Goal: Transaction & Acquisition: Purchase product/service

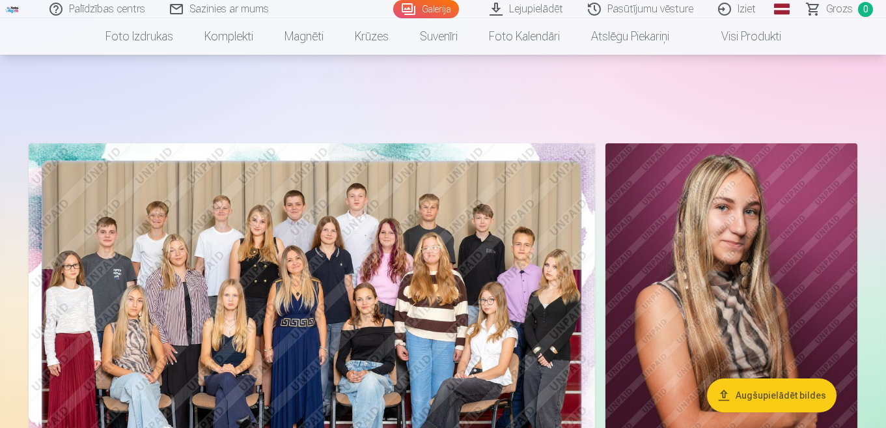
scroll to position [65, 0]
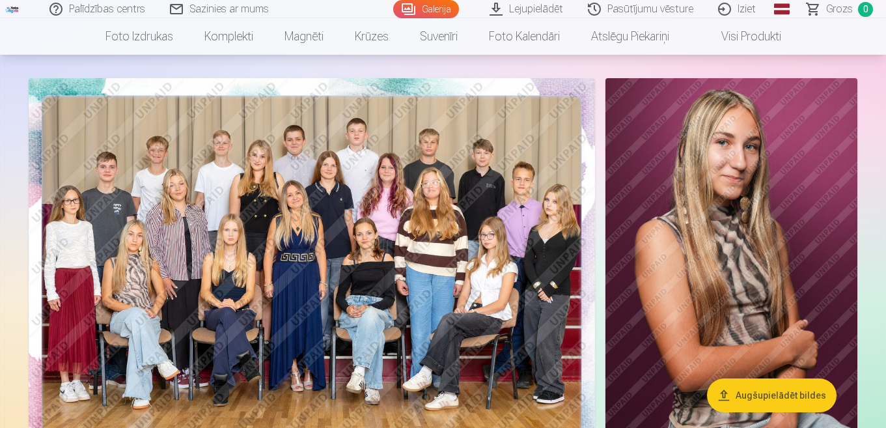
click at [386, 266] on img at bounding box center [312, 267] width 566 height 378
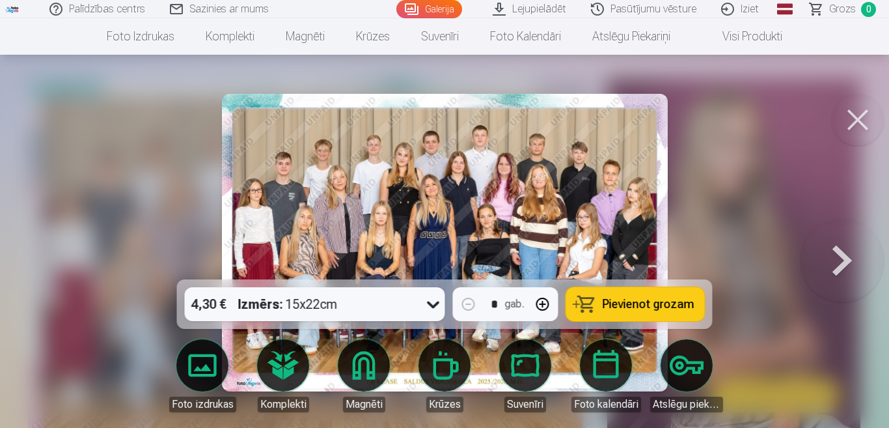
click at [635, 296] on button "Pievienot grozam" at bounding box center [635, 304] width 139 height 34
click at [855, 122] on button at bounding box center [858, 120] width 52 height 52
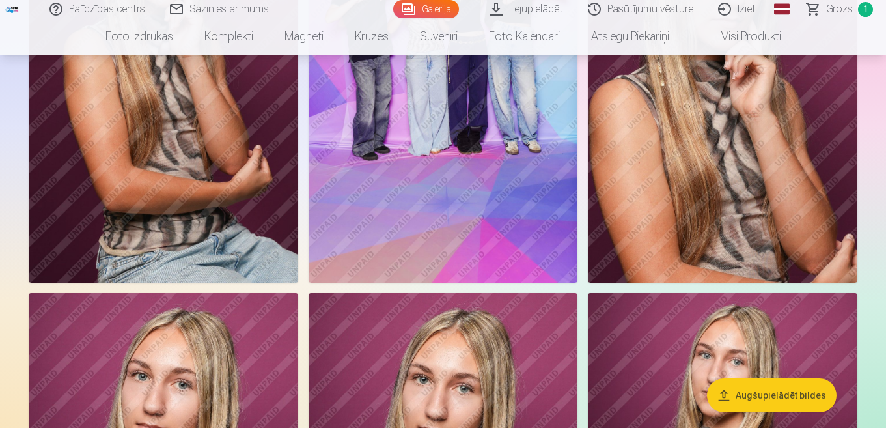
scroll to position [781, 0]
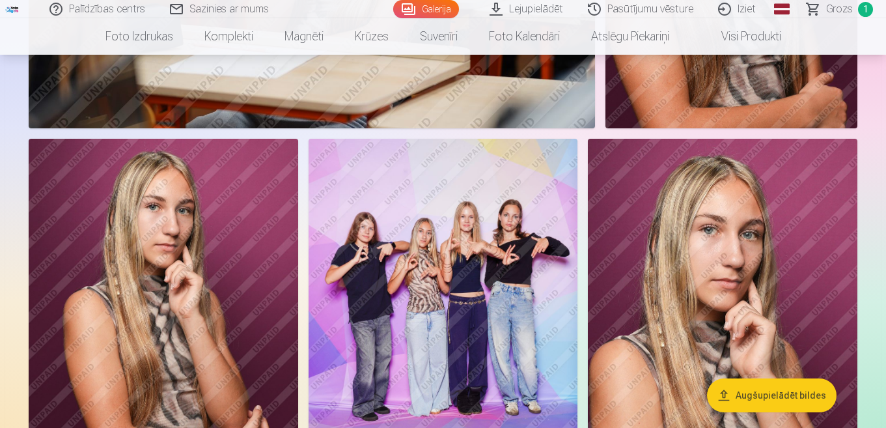
click at [430, 319] on img at bounding box center [444, 341] width 270 height 404
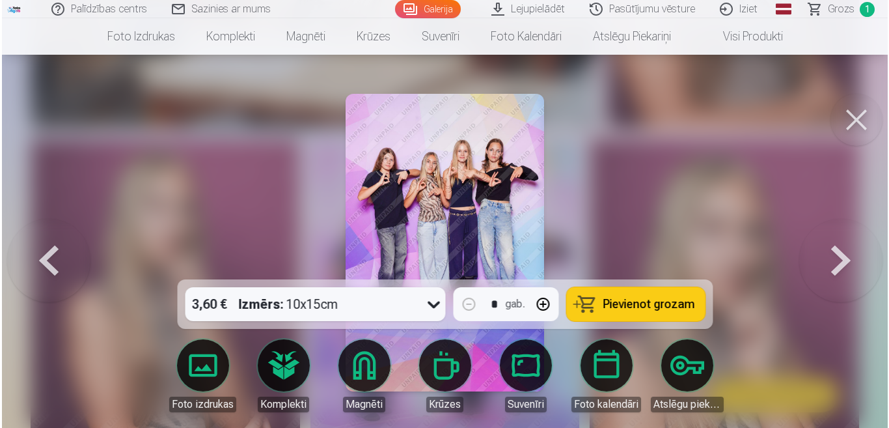
scroll to position [782, 0]
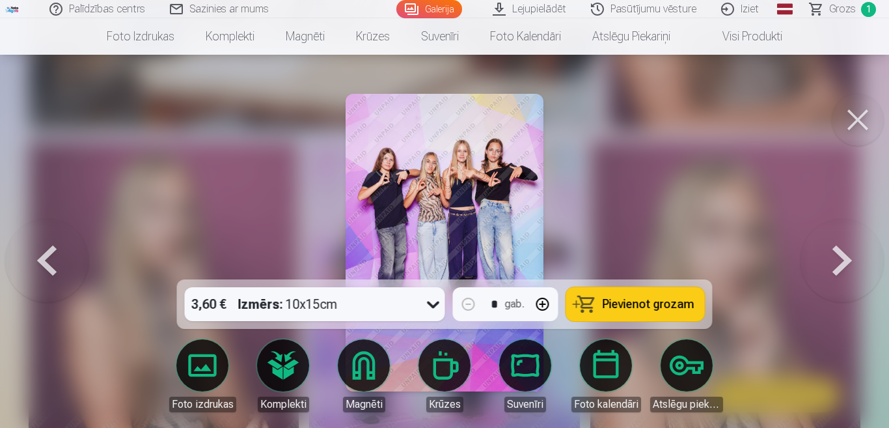
click at [642, 299] on span "Pievienot grozam" at bounding box center [649, 304] width 92 height 12
click at [853, 117] on button at bounding box center [858, 120] width 52 height 52
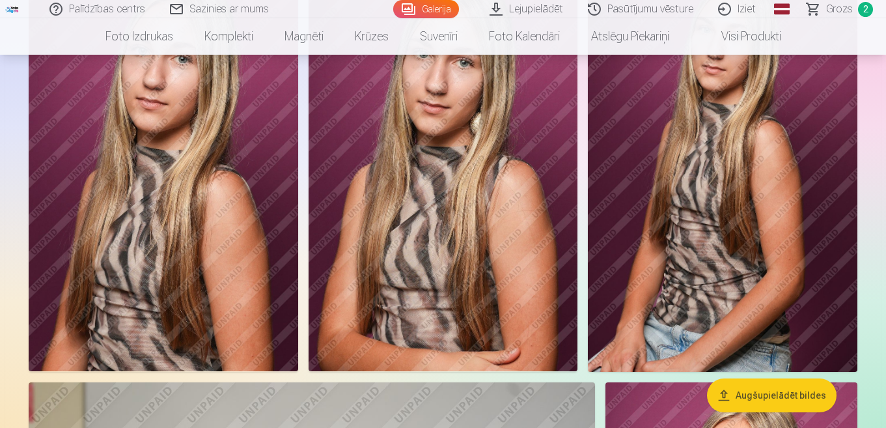
scroll to position [1237, 0]
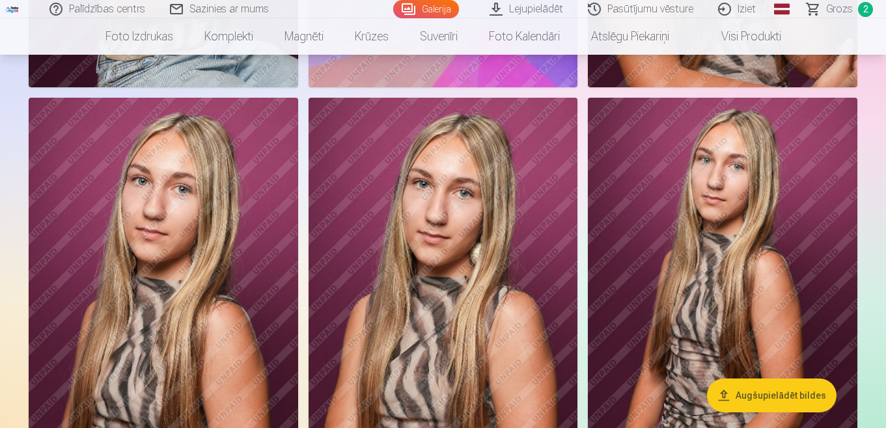
click at [753, 322] on img at bounding box center [723, 300] width 270 height 404
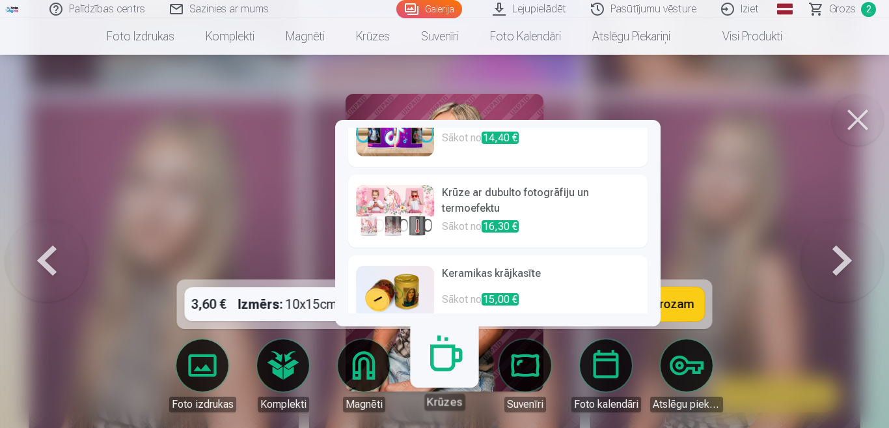
scroll to position [538, 0]
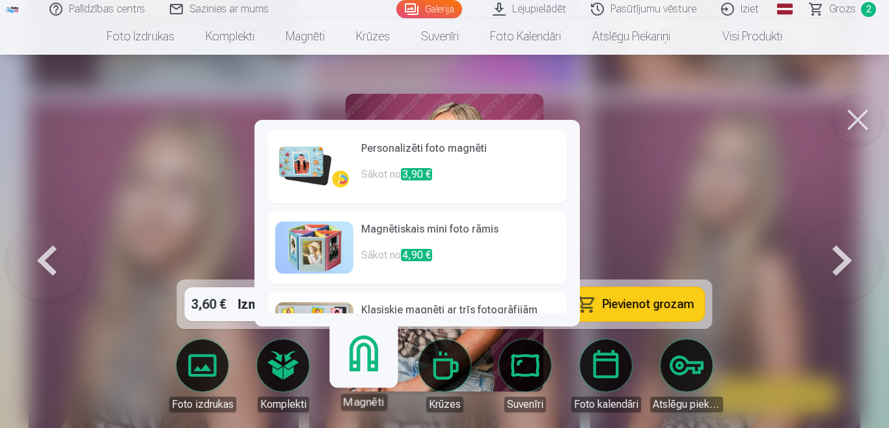
click at [360, 374] on link "Magnēti" at bounding box center [364, 370] width 80 height 80
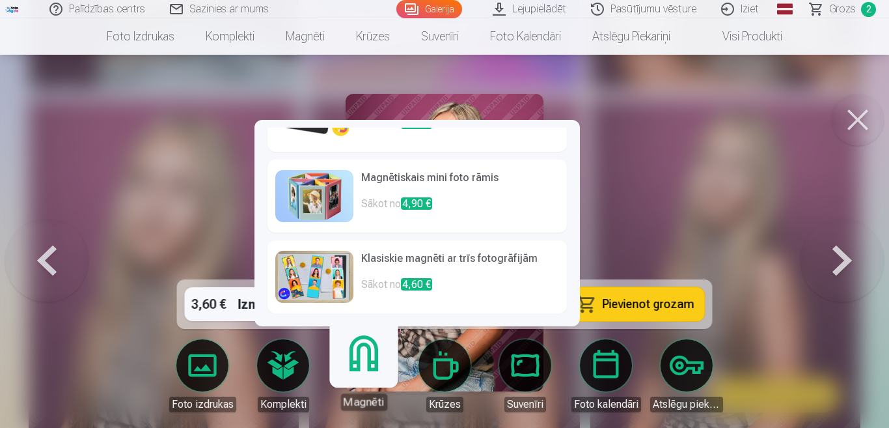
scroll to position [0, 0]
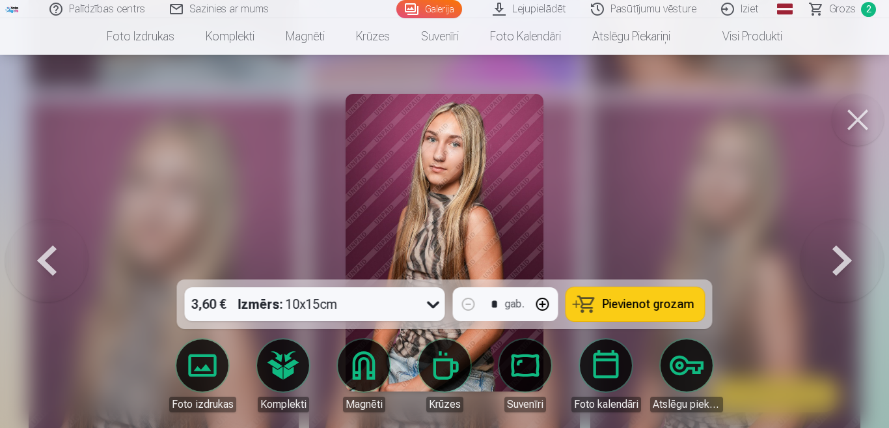
click at [646, 199] on div at bounding box center [444, 214] width 889 height 428
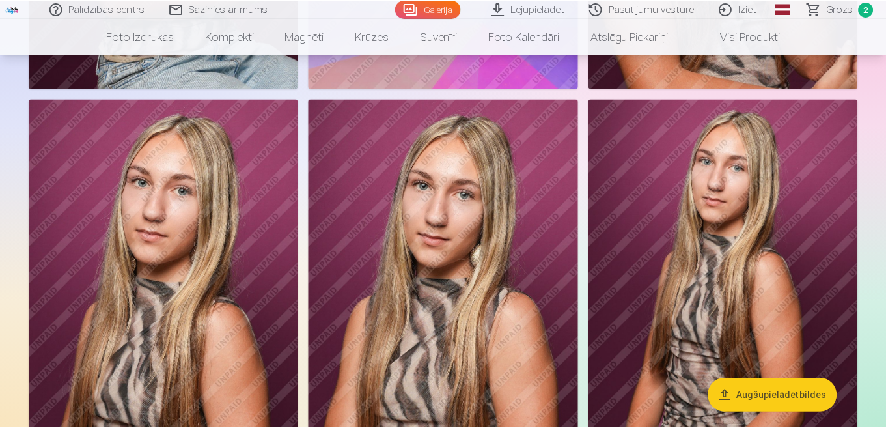
scroll to position [1237, 0]
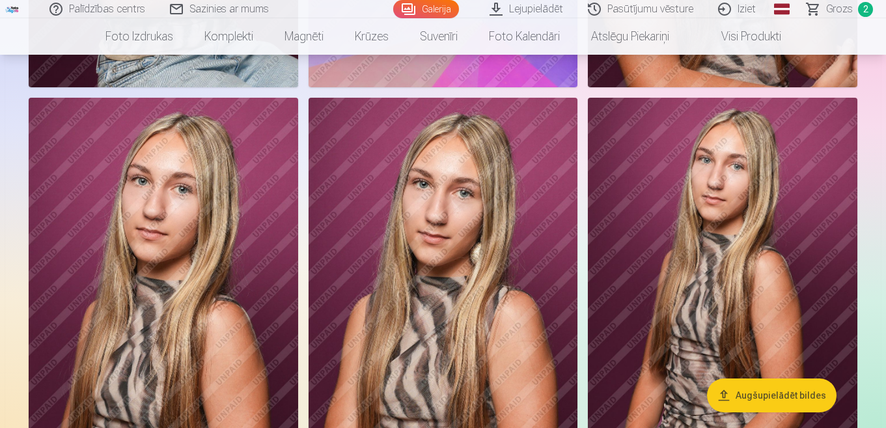
click at [726, 267] on img at bounding box center [723, 300] width 270 height 404
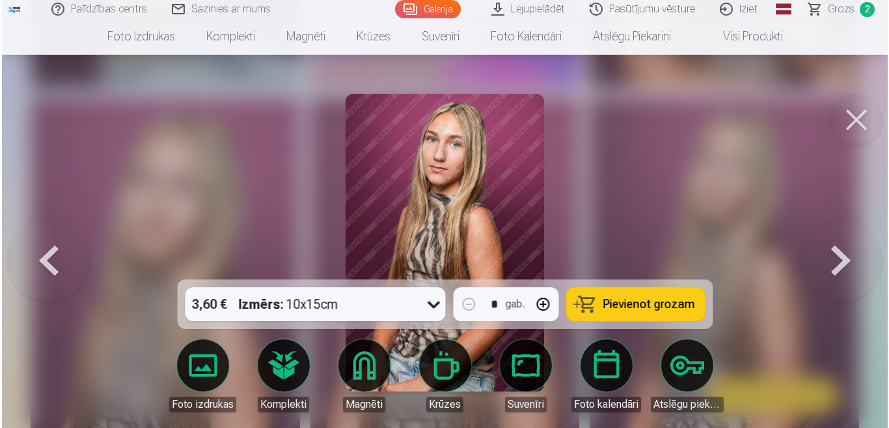
scroll to position [1240, 0]
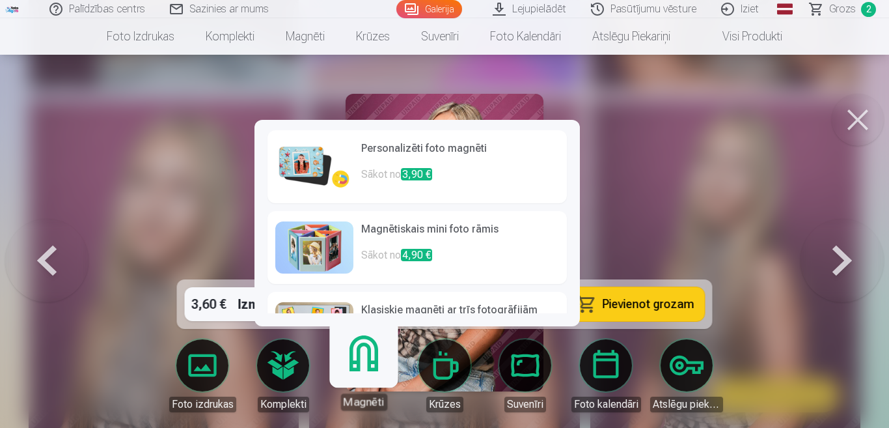
click at [361, 378] on link "Magnēti" at bounding box center [364, 370] width 80 height 80
click at [383, 143] on h6 "Personalizēti foto magnēti" at bounding box center [460, 154] width 198 height 26
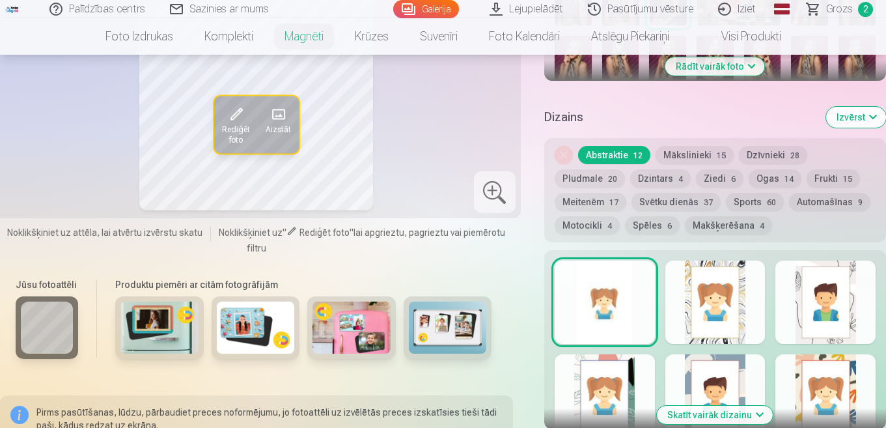
scroll to position [716, 0]
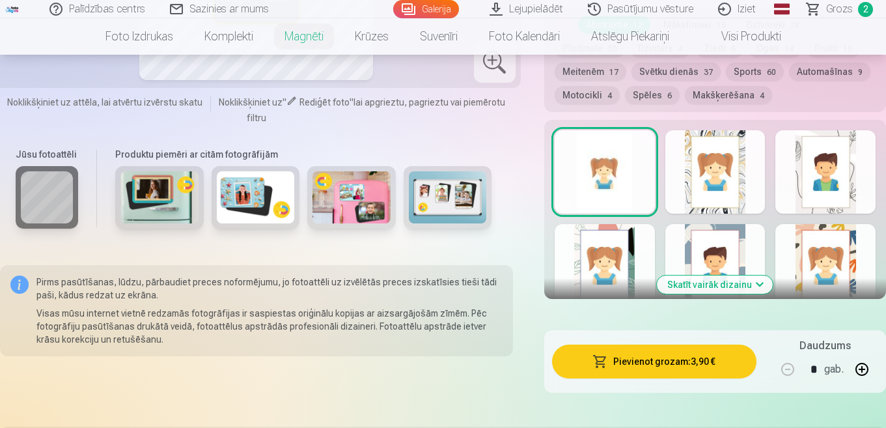
click at [734, 281] on button "Skatīt vairāk dizainu" at bounding box center [715, 284] width 116 height 18
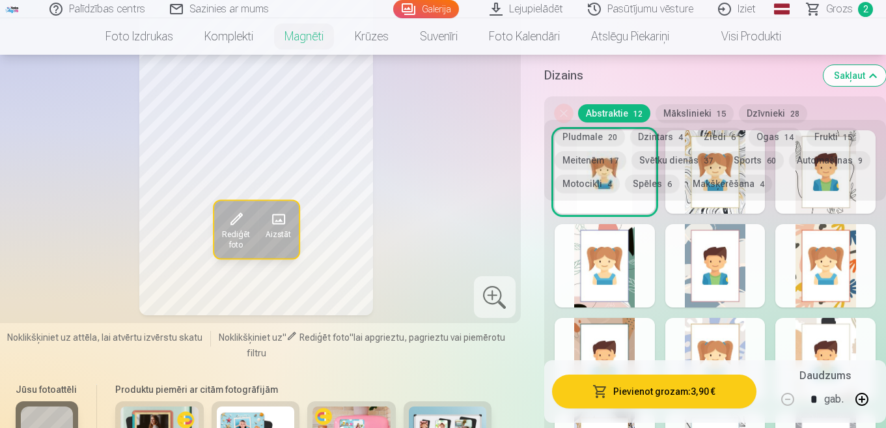
scroll to position [521, 0]
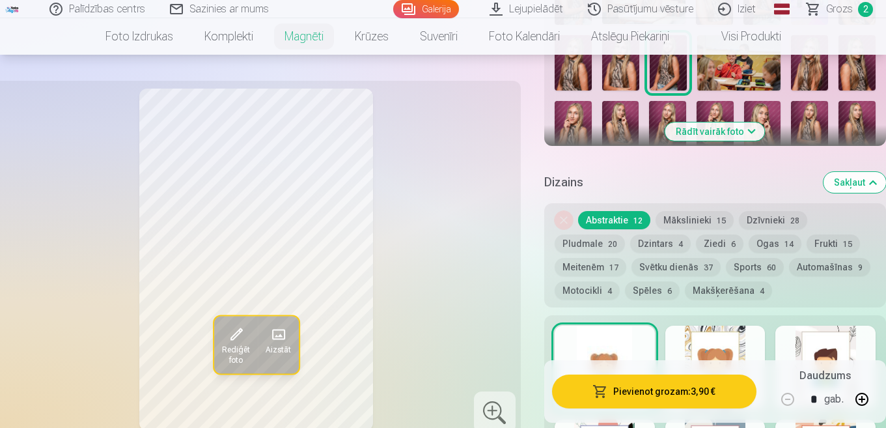
click at [745, 264] on button "Sports 60" at bounding box center [755, 267] width 58 height 18
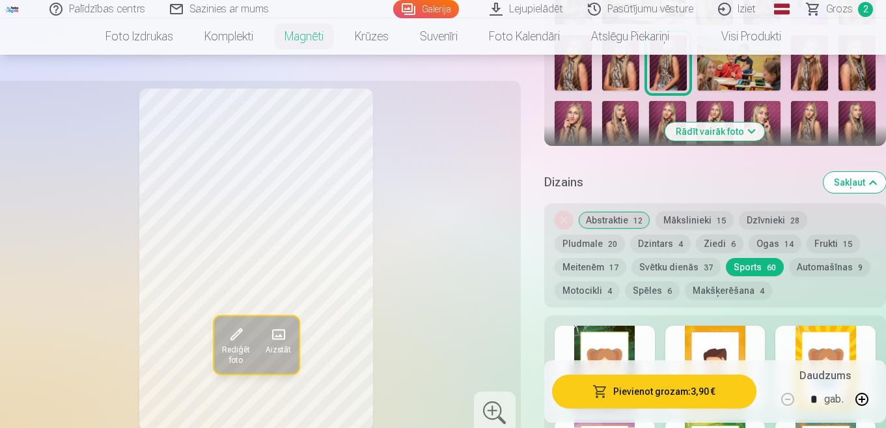
click at [596, 264] on button "Meitenēm 17" at bounding box center [591, 267] width 72 height 18
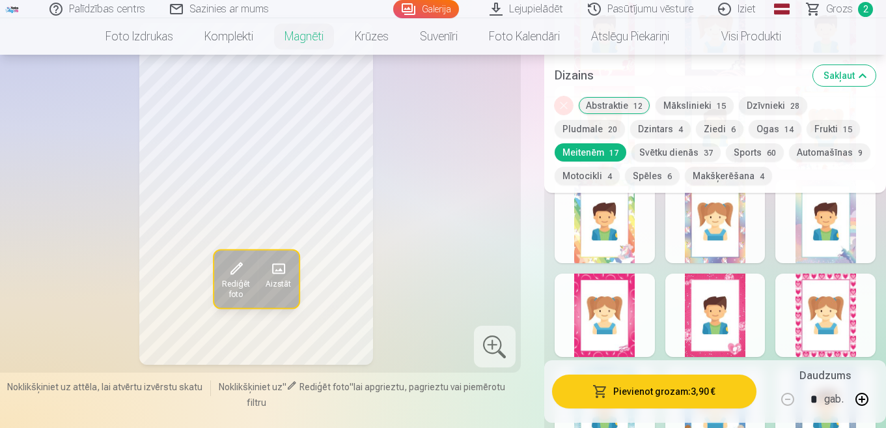
scroll to position [1042, 0]
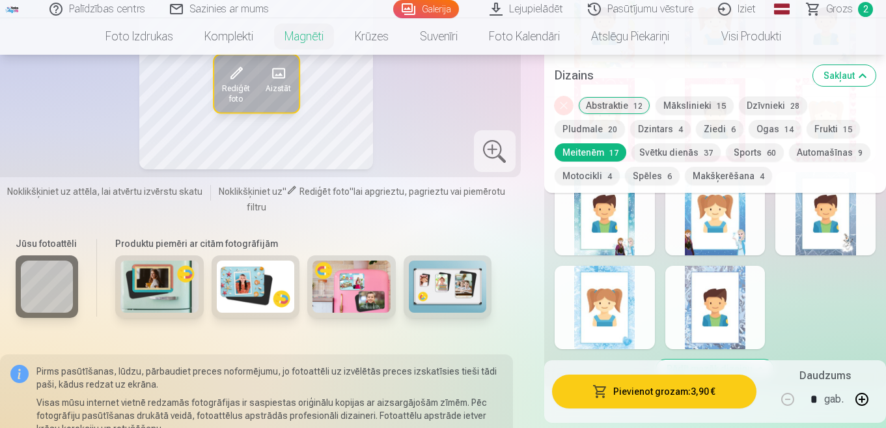
click at [860, 396] on button "button" at bounding box center [861, 398] width 31 height 31
type input "*"
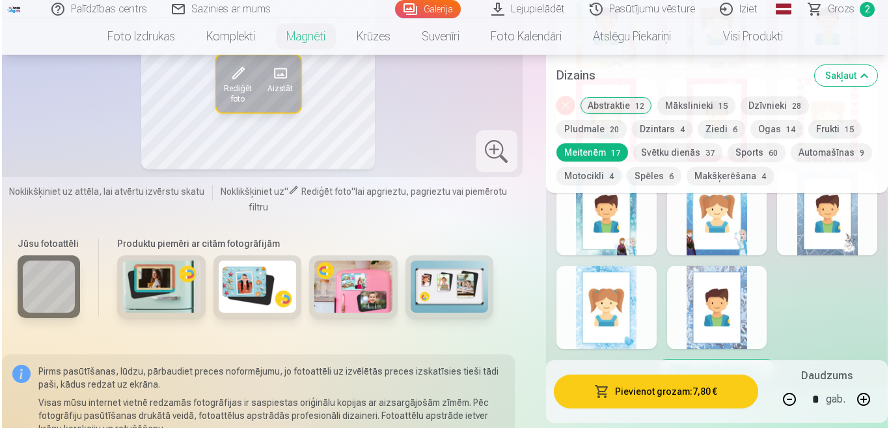
scroll to position [1172, 0]
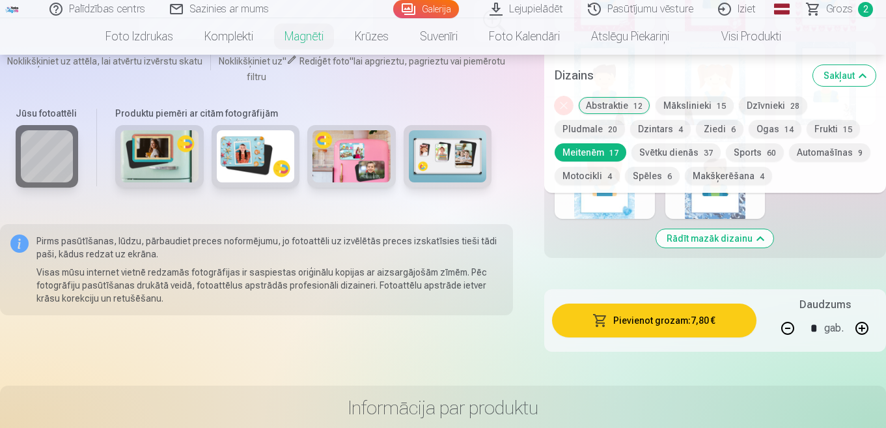
click at [662, 318] on button "Pievienot grozam : 7,80 €" at bounding box center [654, 320] width 204 height 34
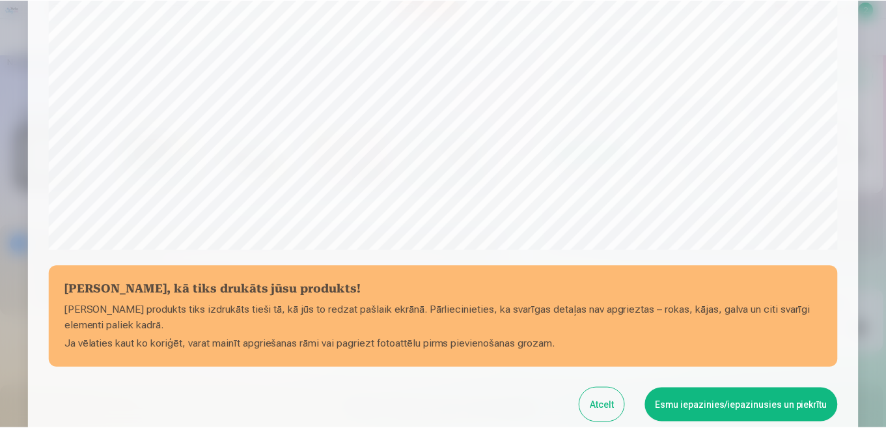
scroll to position [510, 0]
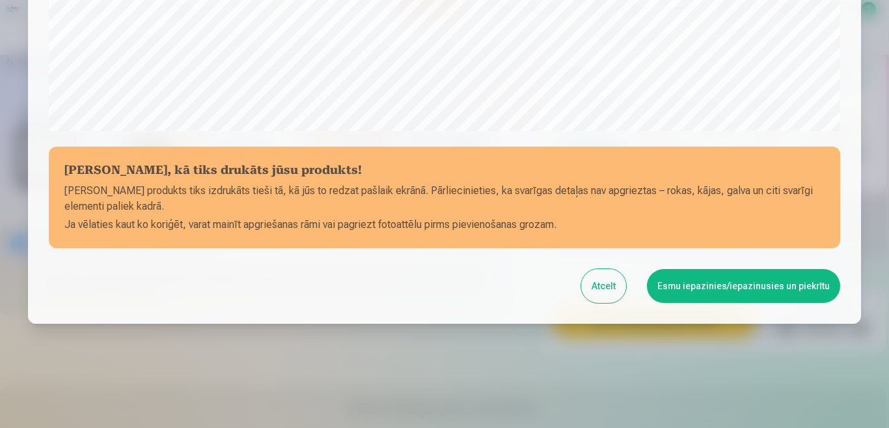
click at [734, 285] on button "Esmu iepazinies/iepazinusies un piekrītu" at bounding box center [743, 286] width 193 height 34
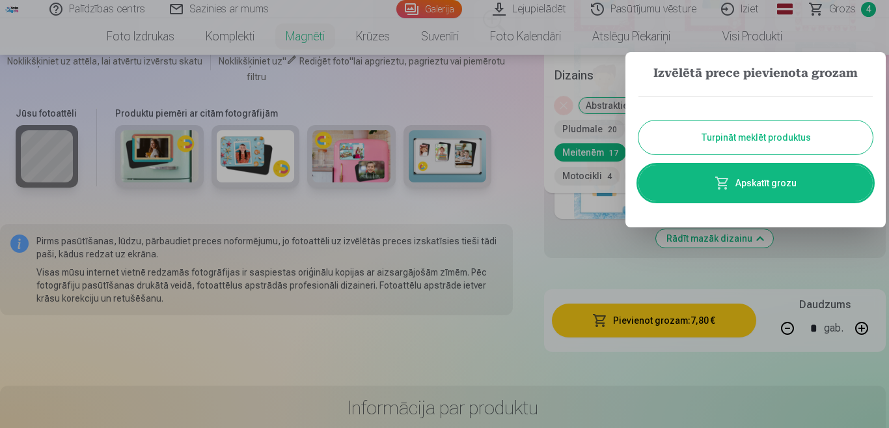
click at [769, 138] on button "Turpināt meklēt produktus" at bounding box center [756, 137] width 234 height 34
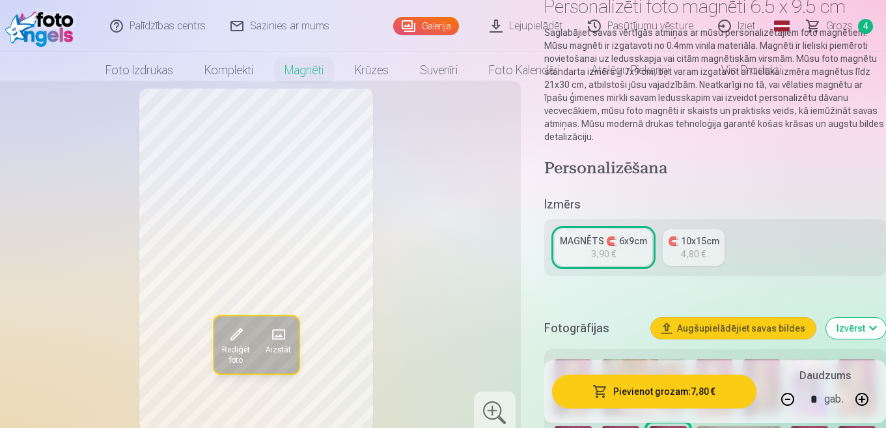
scroll to position [0, 0]
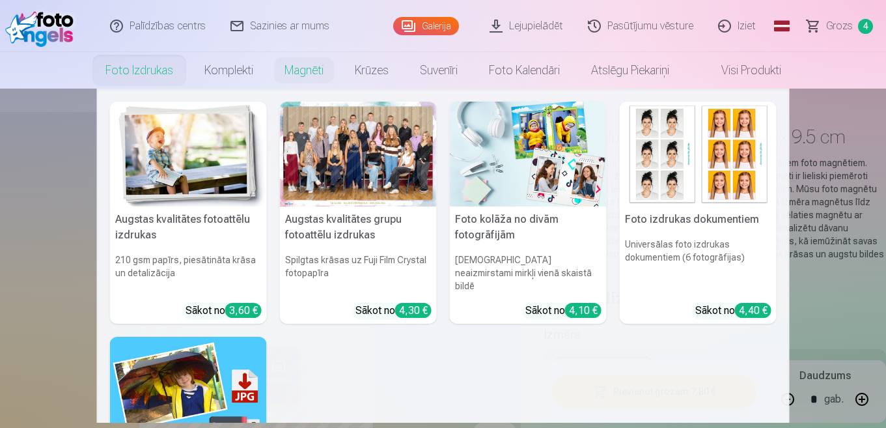
click at [163, 69] on link "Foto izdrukas" at bounding box center [139, 70] width 99 height 36
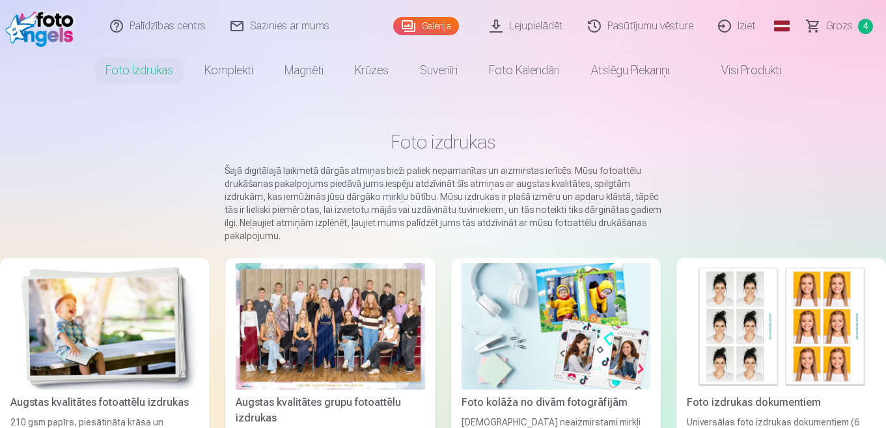
click at [291, 339] on div at bounding box center [330, 326] width 189 height 126
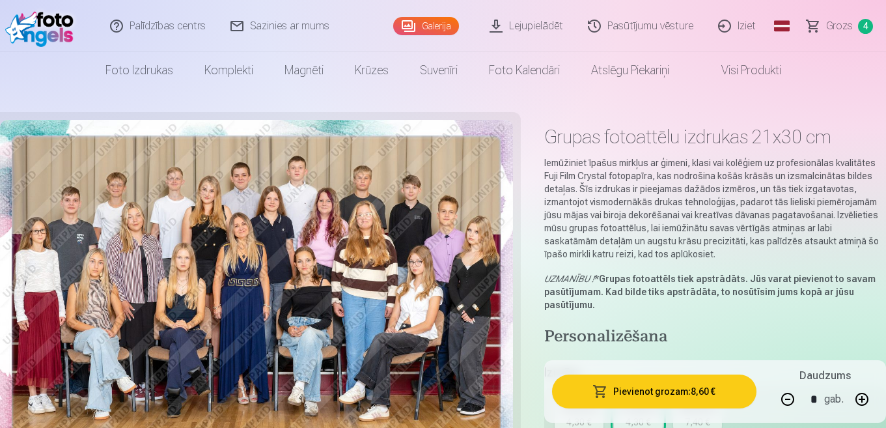
click at [838, 27] on span "Grozs" at bounding box center [839, 26] width 27 height 16
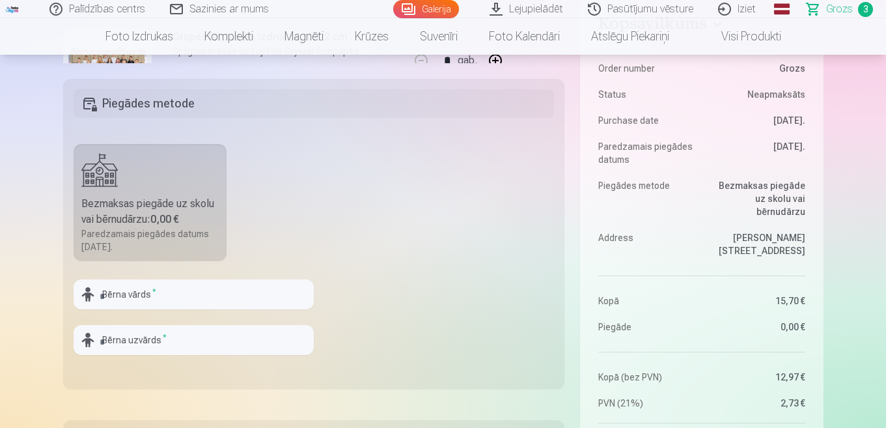
scroll to position [521, 0]
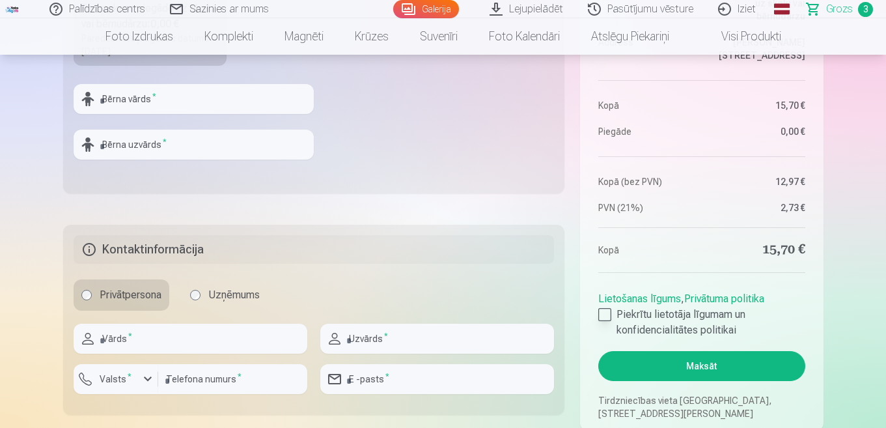
click at [605, 316] on div at bounding box center [604, 314] width 13 height 13
click at [700, 363] on button "Maksāt" at bounding box center [701, 366] width 206 height 30
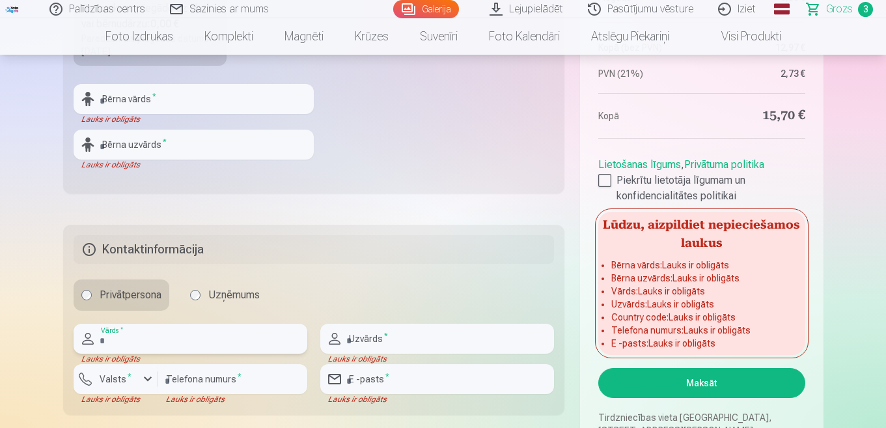
scroll to position [651, 0]
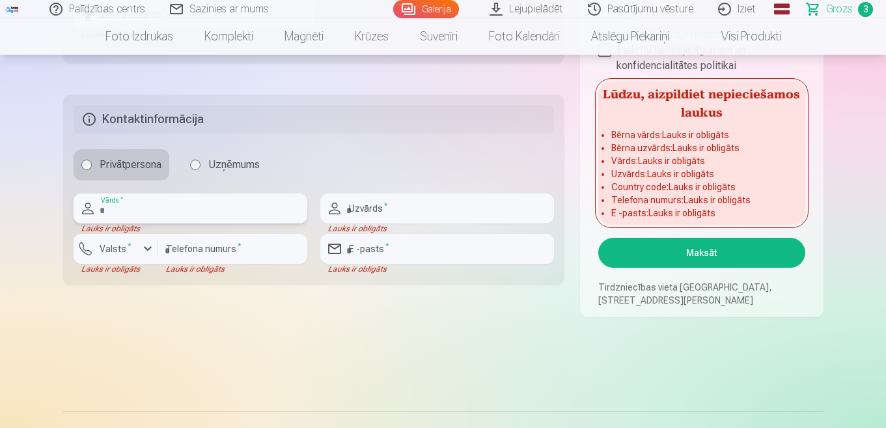
click at [134, 208] on input "text" at bounding box center [191, 208] width 234 height 30
type input "*"
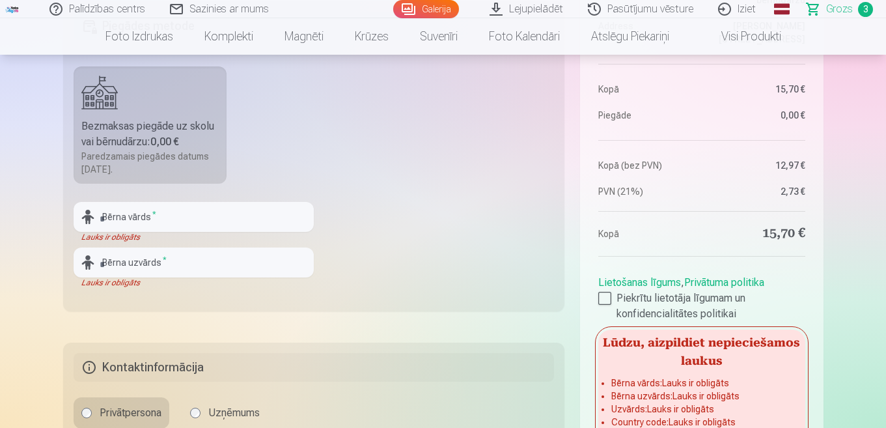
scroll to position [521, 0]
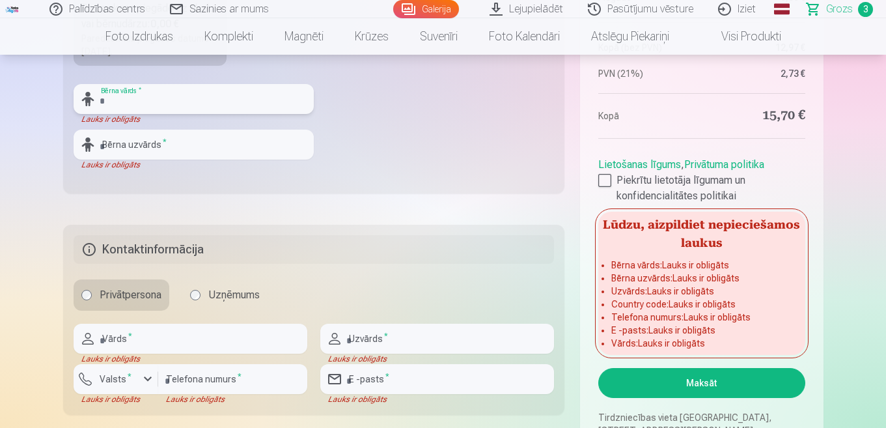
click at [163, 107] on input "text" at bounding box center [194, 99] width 240 height 30
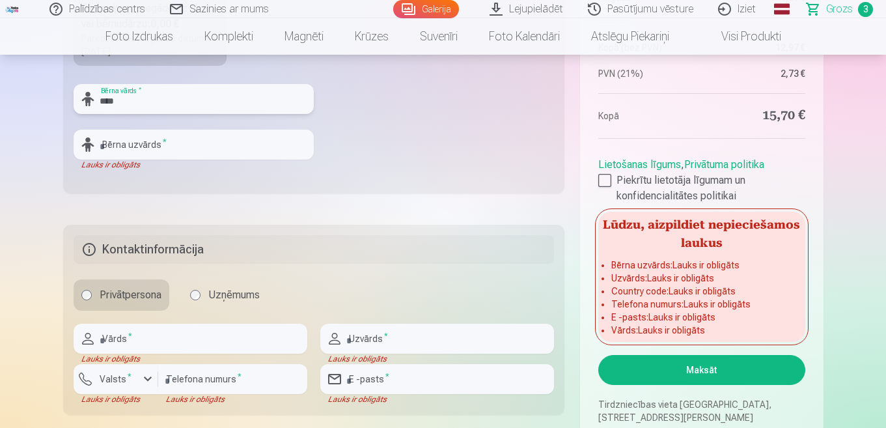
type input "****"
click at [173, 152] on input "text" at bounding box center [194, 145] width 240 height 30
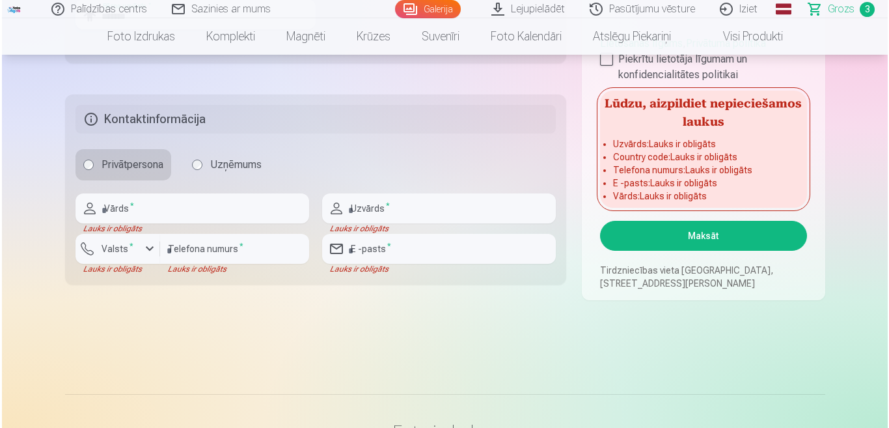
scroll to position [716, 0]
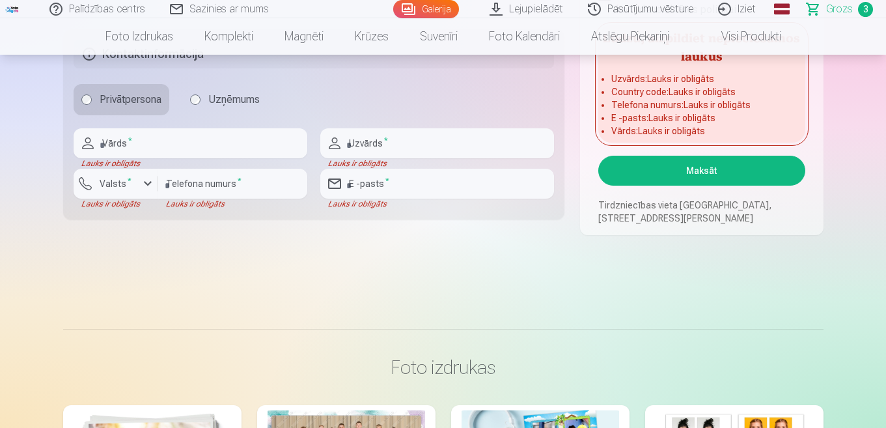
type input "*******"
click at [143, 144] on input "text" at bounding box center [191, 143] width 234 height 30
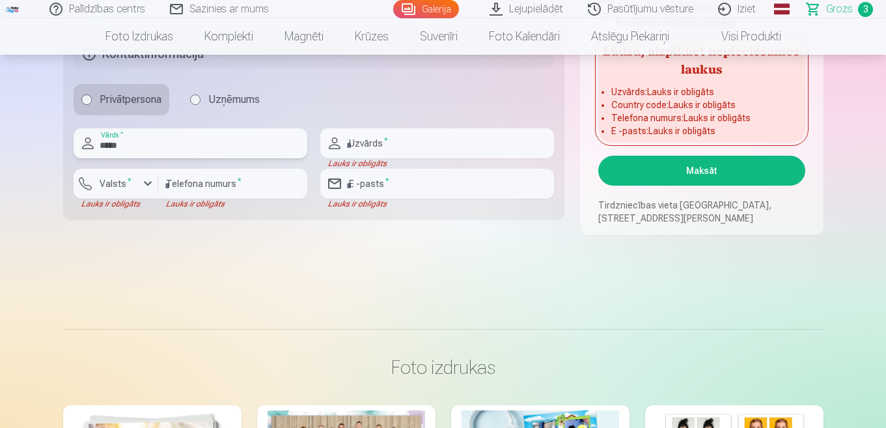
type input "*****"
click at [406, 143] on input "text" at bounding box center [437, 143] width 234 height 30
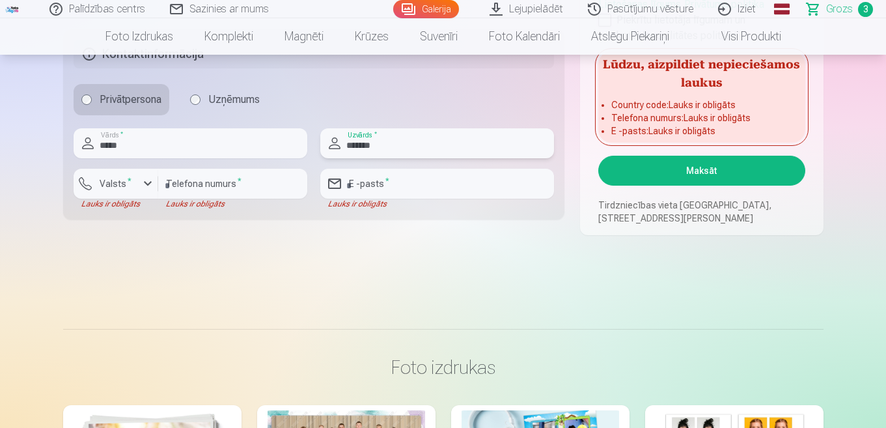
type input "*******"
click at [398, 189] on input "email" at bounding box center [437, 184] width 234 height 30
type input "**********"
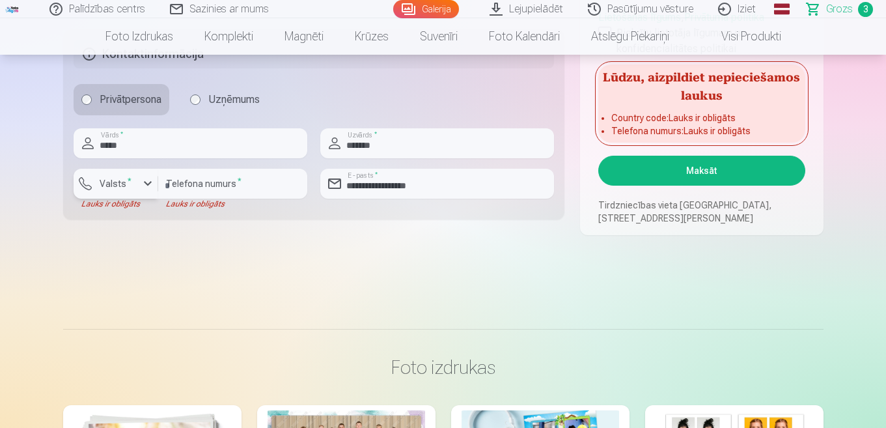
click at [144, 184] on div "button" at bounding box center [148, 184] width 16 height 16
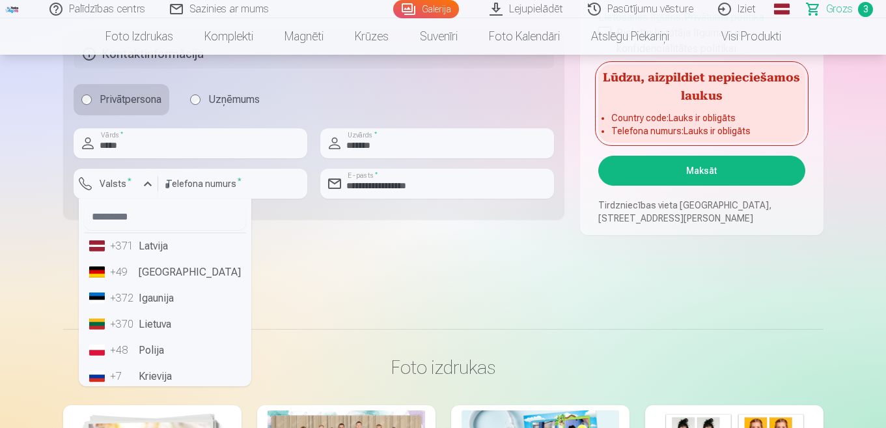
click at [152, 240] on li "+371 Latvija" at bounding box center [165, 246] width 162 height 26
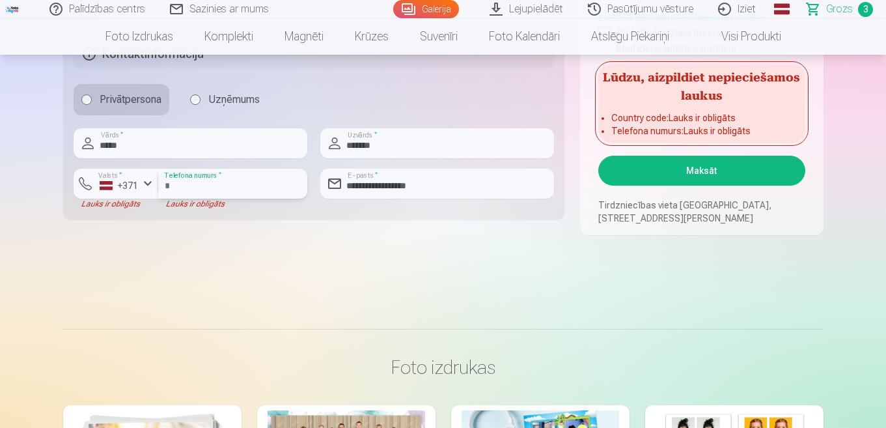
click at [240, 179] on input "number" at bounding box center [232, 184] width 149 height 30
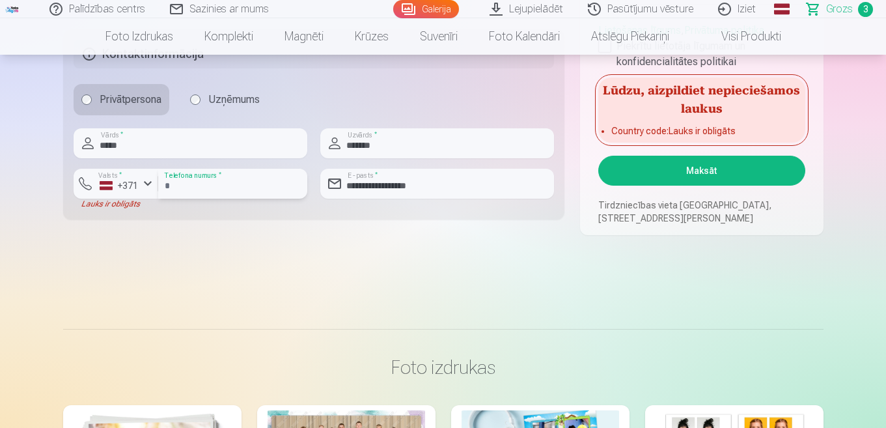
type input "********"
click at [706, 169] on button "Maksāt" at bounding box center [701, 171] width 206 height 30
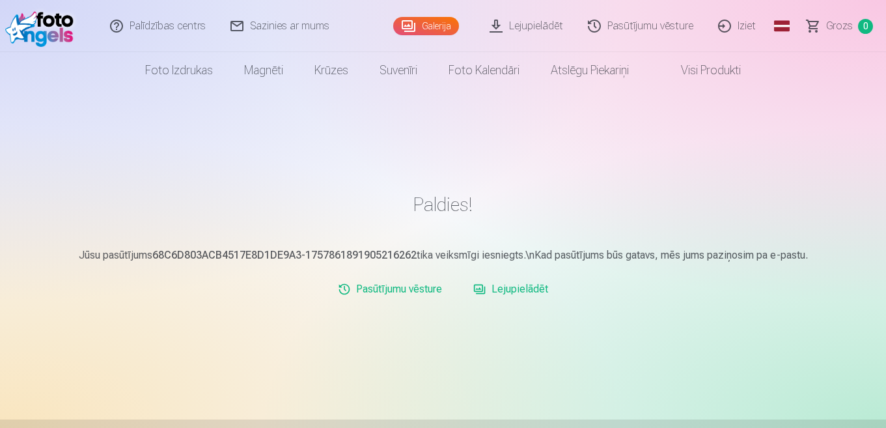
click at [522, 284] on link "Lejupielādēt" at bounding box center [510, 289] width 85 height 26
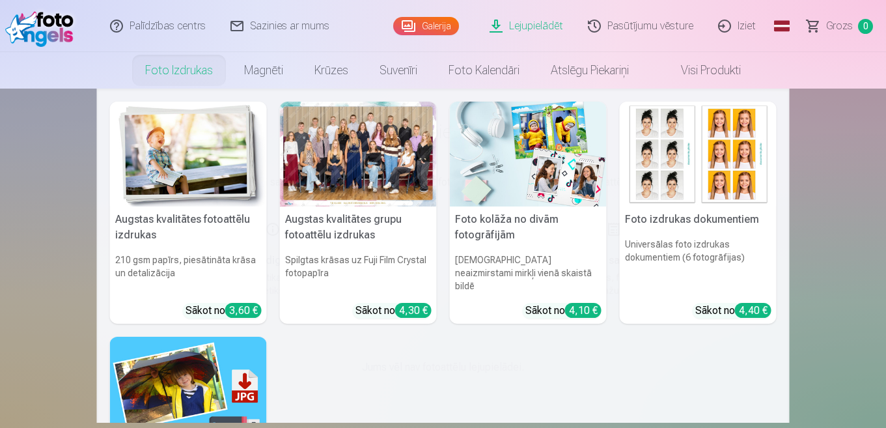
click at [186, 65] on link "Foto izdrukas" at bounding box center [179, 70] width 99 height 36
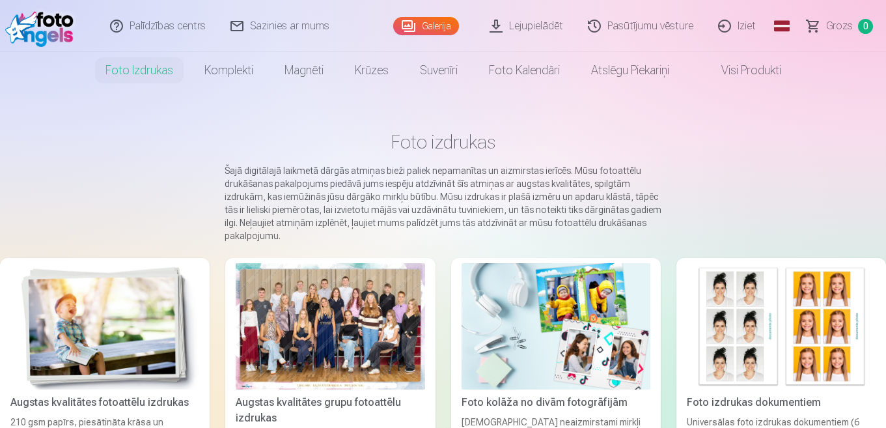
click at [331, 314] on div at bounding box center [330, 326] width 189 height 126
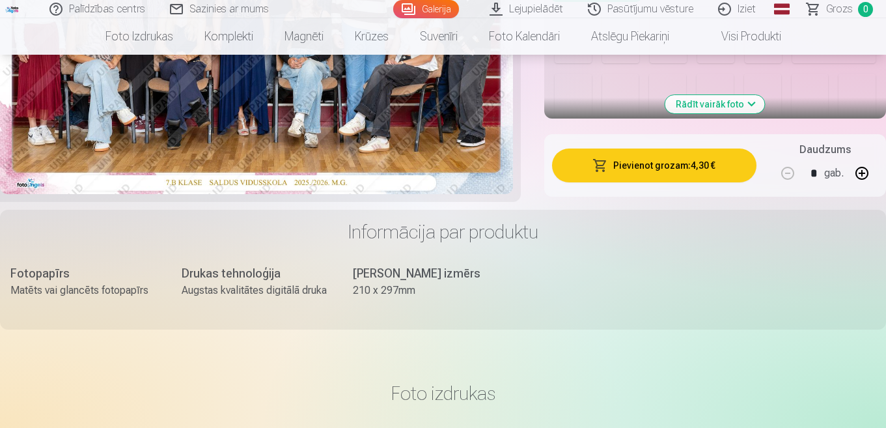
scroll to position [260, 0]
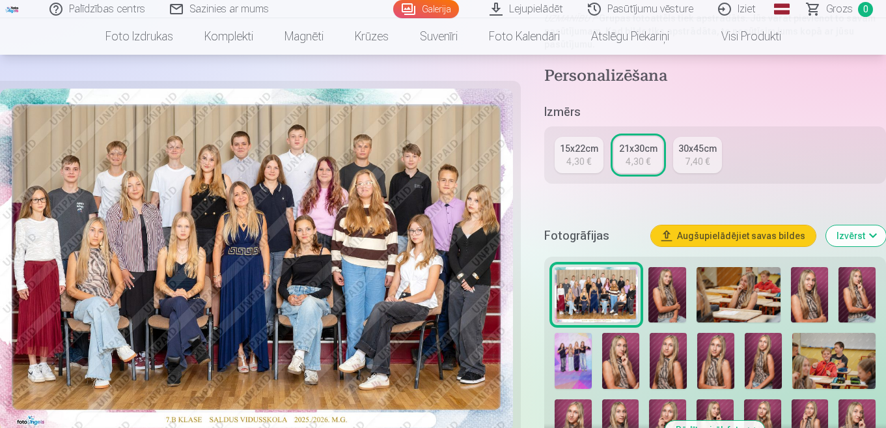
click at [458, 301] on img at bounding box center [256, 260] width 513 height 342
click at [663, 297] on img at bounding box center [666, 295] width 37 height 56
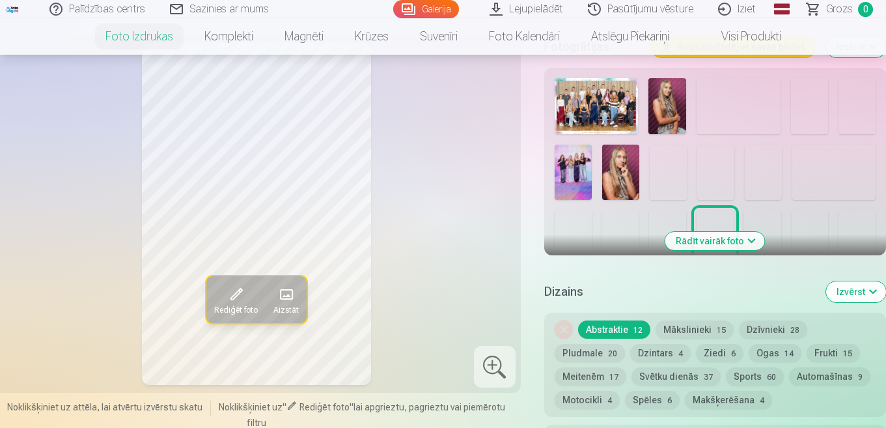
scroll to position [195, 0]
